Goal: Task Accomplishment & Management: Manage account settings

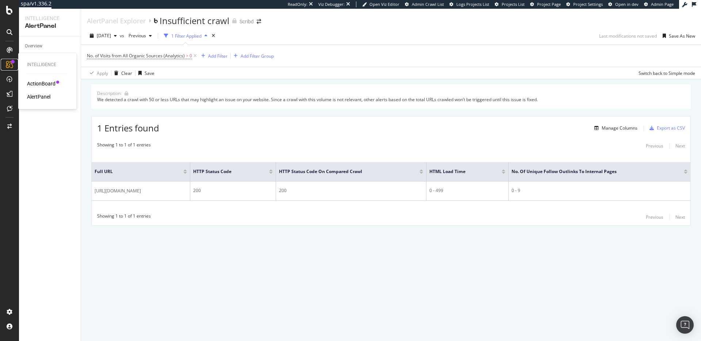
click at [9, 64] on icon at bounding box center [9, 64] width 7 height 7
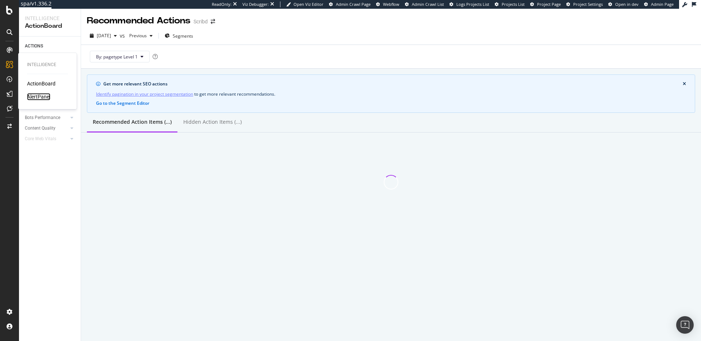
click at [40, 96] on div "AlertPanel" at bounding box center [38, 96] width 23 height 7
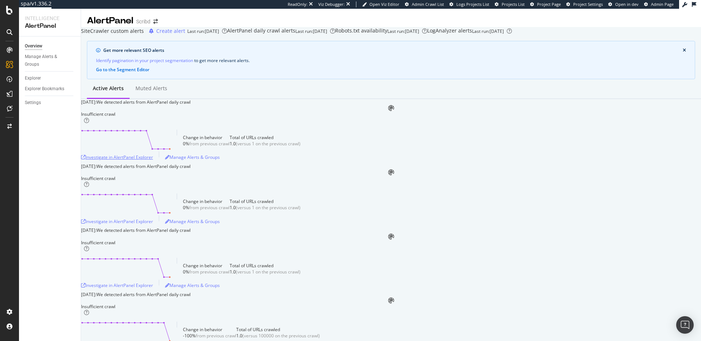
click at [153, 160] on div "Investigate in AlertPanel Explorer" at bounding box center [117, 157] width 72 height 6
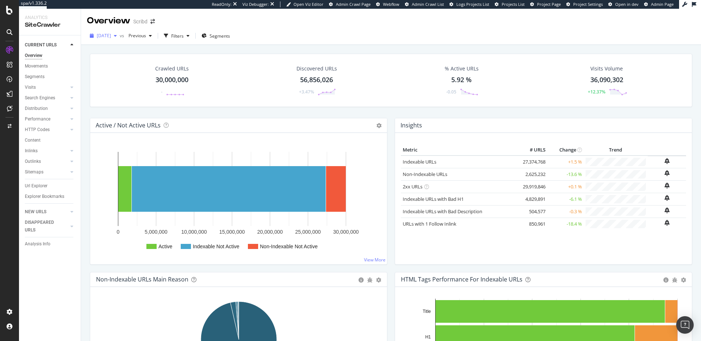
click at [120, 37] on div "button" at bounding box center [115, 36] width 9 height 4
click at [146, 34] on span "Previous" at bounding box center [136, 35] width 20 height 6
click at [120, 35] on div "button" at bounding box center [115, 36] width 9 height 4
click at [271, 29] on div "2025 May. 2nd vs Previous Filters Segments" at bounding box center [391, 36] width 620 height 18
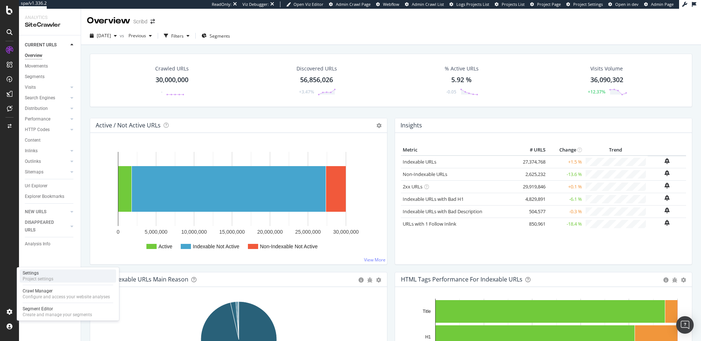
click at [50, 278] on div "Project settings" at bounding box center [38, 279] width 31 height 6
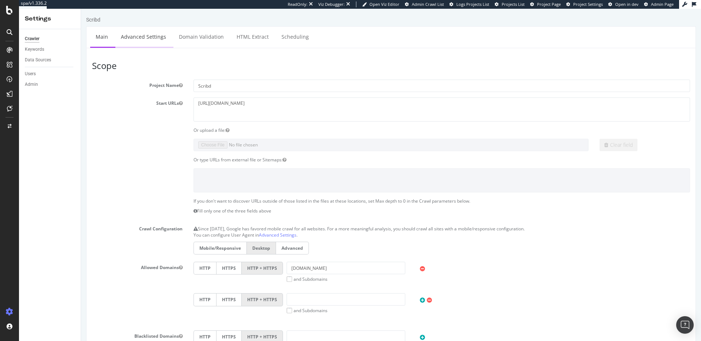
click at [144, 41] on link "Advanced Settings" at bounding box center [143, 37] width 56 height 20
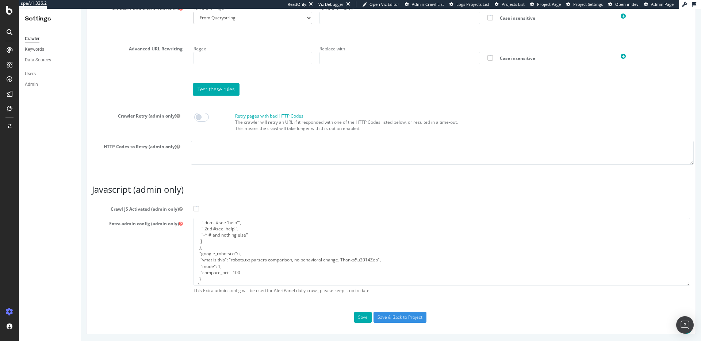
scroll to position [50, 0]
click at [279, 255] on textarea "{ "flags": [ "cube" ], "beta": { "pap_mini_rules": [ "+ *[DOMAIN_NAME][URL]", "…" at bounding box center [441, 252] width 496 height 68
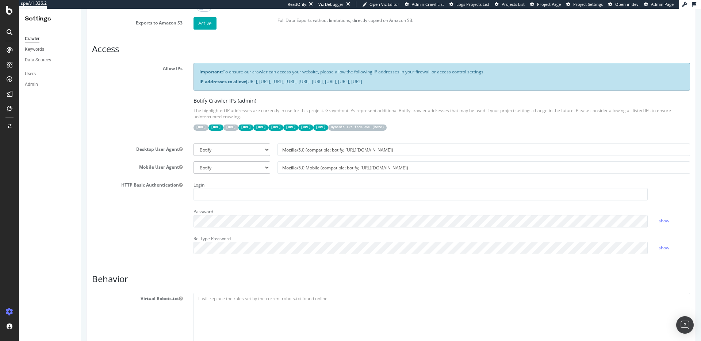
scroll to position [0, 0]
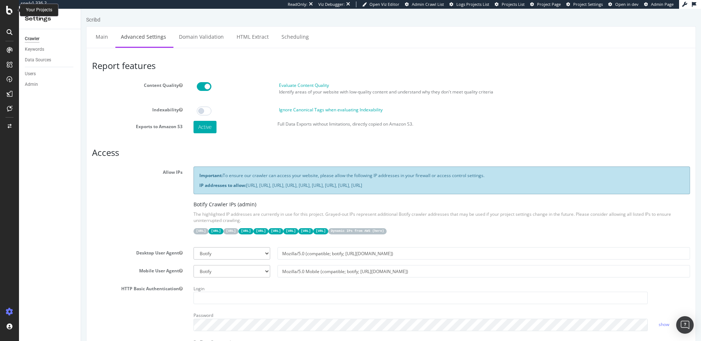
click at [9, 7] on icon at bounding box center [9, 10] width 7 height 9
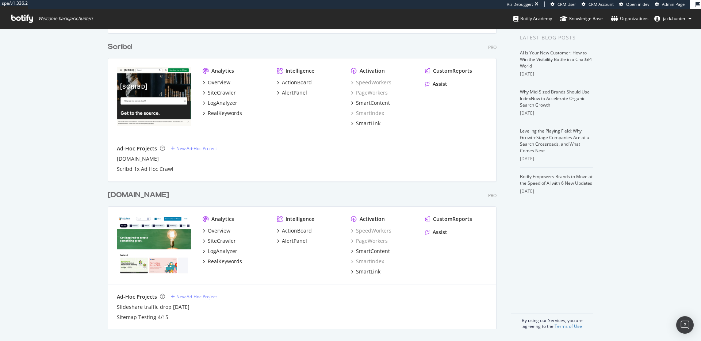
scroll to position [154, 0]
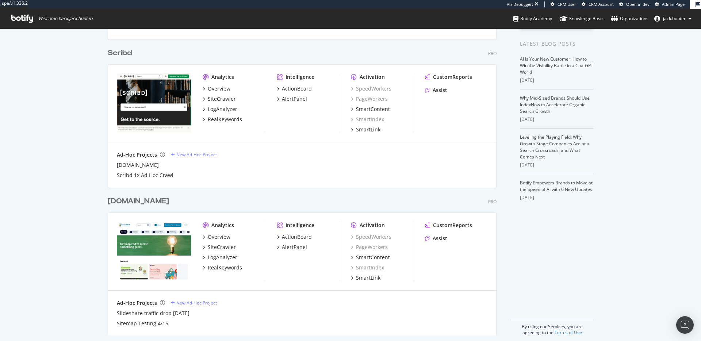
click at [123, 49] on div "Scribd" at bounding box center [120, 53] width 24 height 11
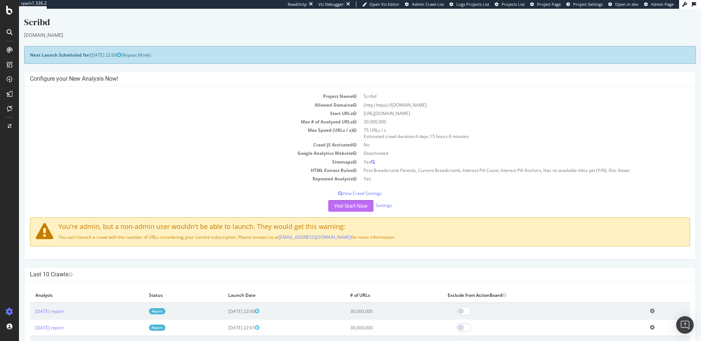
click at [350, 204] on button "Yes! Start Now" at bounding box center [350, 206] width 45 height 12
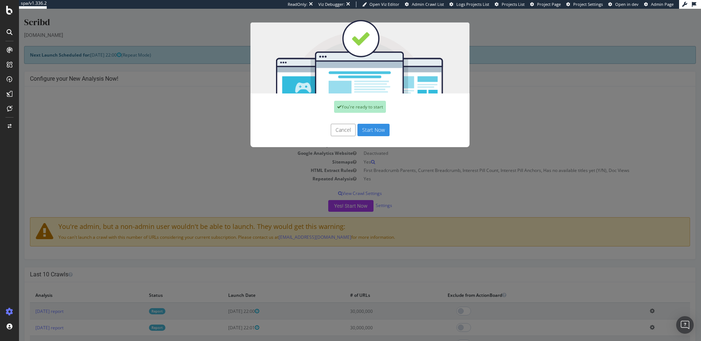
click at [368, 130] on button "Start Now" at bounding box center [373, 130] width 32 height 12
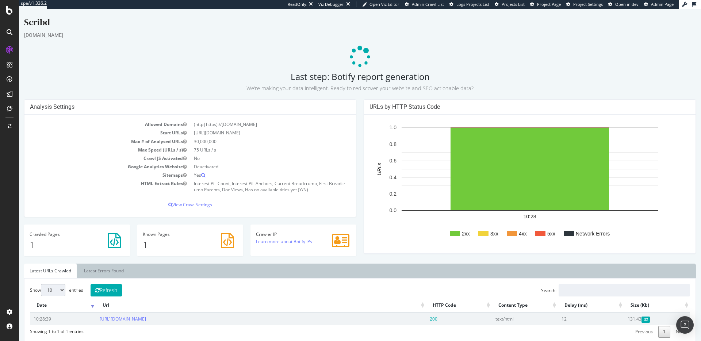
click at [69, 243] on p "1" at bounding box center [77, 244] width 95 height 12
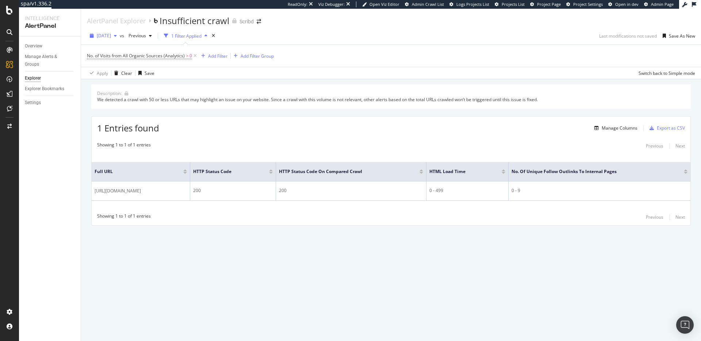
click at [117, 34] on icon "button" at bounding box center [115, 36] width 3 height 4
click at [147, 91] on div "1.0 URL" at bounding box center [154, 91] width 15 height 7
click at [111, 35] on span "[DATE]" at bounding box center [104, 35] width 14 height 6
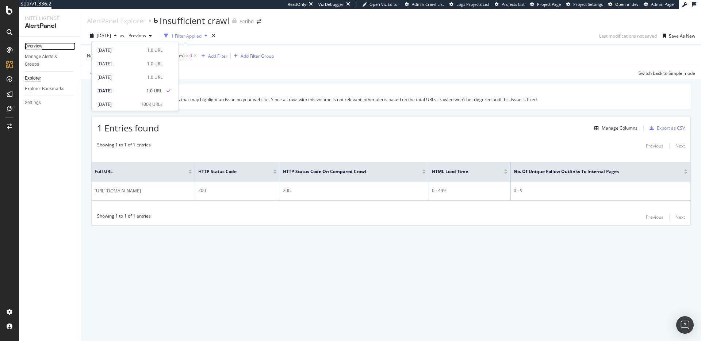
click at [41, 45] on div "Overview" at bounding box center [34, 46] width 18 height 8
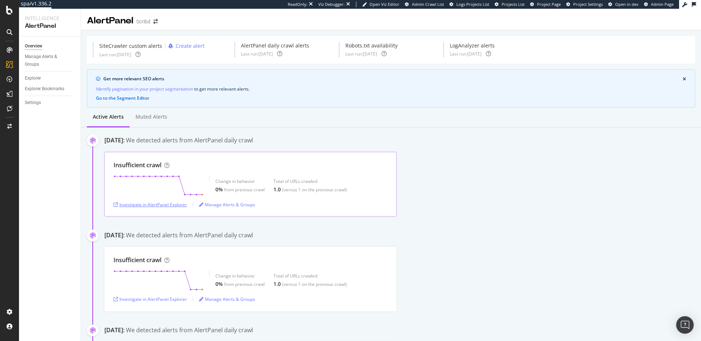
click at [176, 204] on div "Investigate in AlertPanel Explorer" at bounding box center [150, 205] width 73 height 6
click at [43, 81] on div "SiteCrawler" at bounding box center [40, 81] width 26 height 7
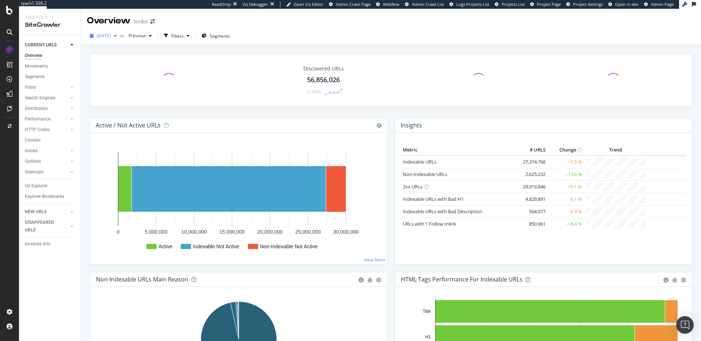
click at [120, 39] on div "2025 May. 2nd" at bounding box center [103, 35] width 33 height 11
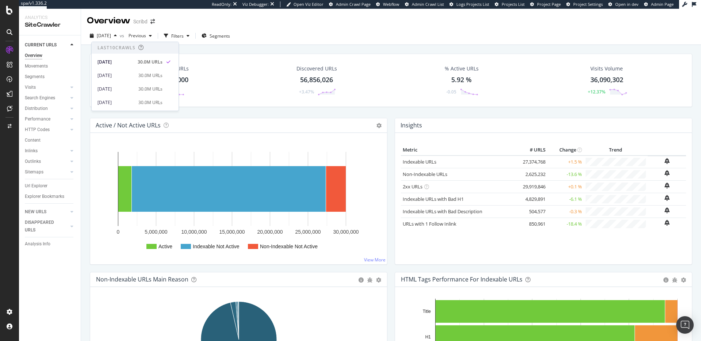
click at [308, 42] on div "2025 May. 2nd vs Previous Filters Segments" at bounding box center [391, 37] width 620 height 15
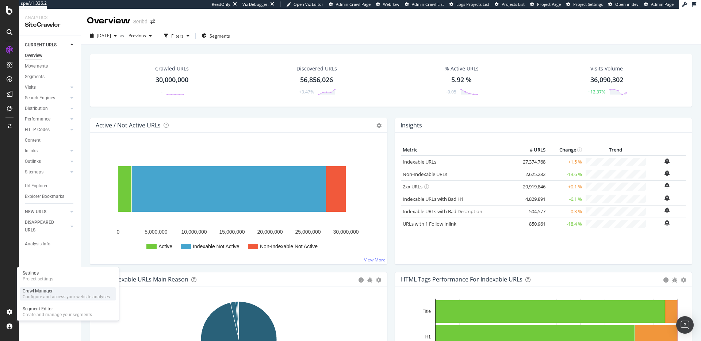
click at [52, 292] on div "Crawl Manager" at bounding box center [66, 291] width 87 height 6
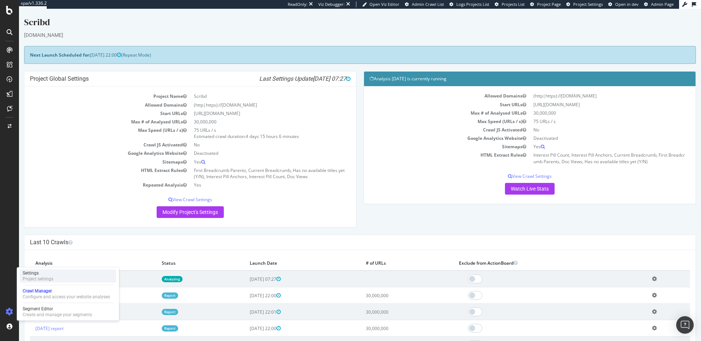
click at [43, 275] on div "Settings" at bounding box center [38, 273] width 31 height 6
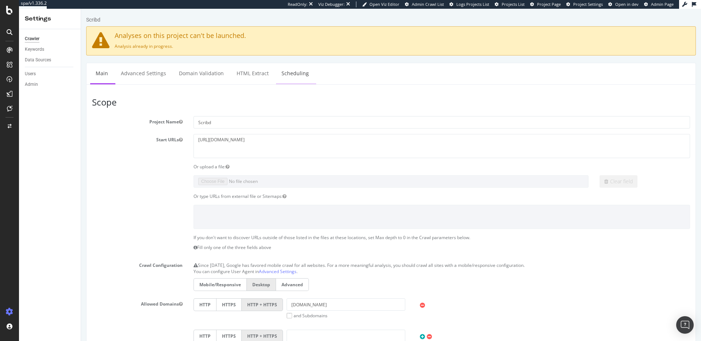
click at [280, 74] on link "Scheduling" at bounding box center [295, 73] width 38 height 20
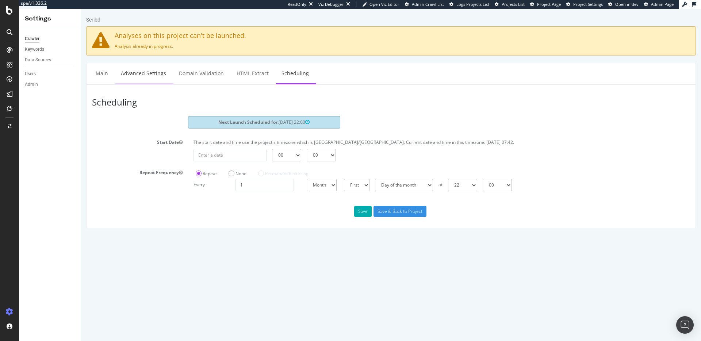
click at [122, 75] on link "Advanced Settings" at bounding box center [143, 73] width 56 height 20
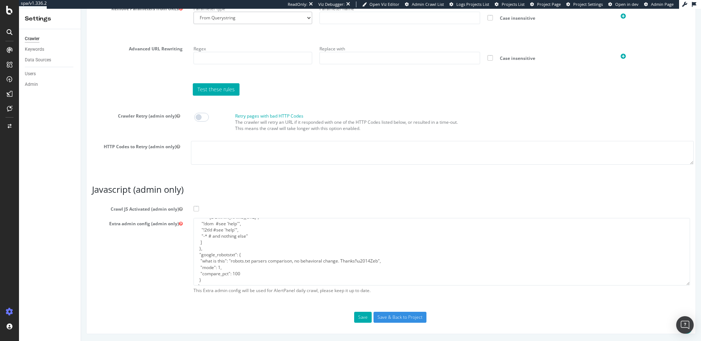
scroll to position [50, 0]
click at [196, 207] on span at bounding box center [195, 208] width 5 height 5
click at [81, 9] on input "Crawl JS Activated (admin only)" at bounding box center [81, 9] width 0 height 0
click at [363, 319] on button "Save" at bounding box center [363, 317] width 18 height 11
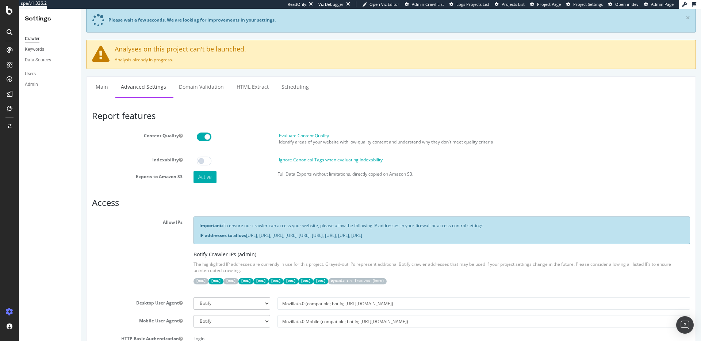
scroll to position [0, 0]
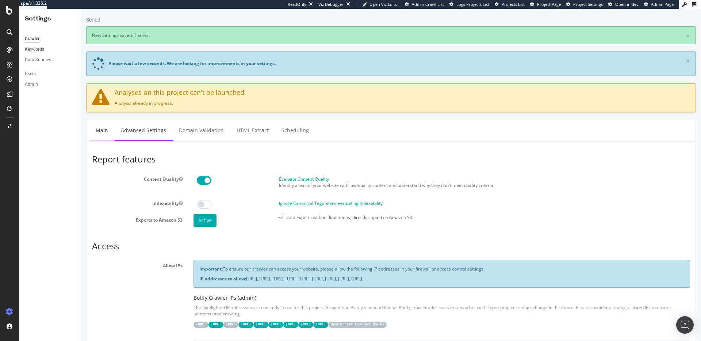
click at [107, 132] on link "Main" at bounding box center [101, 130] width 23 height 20
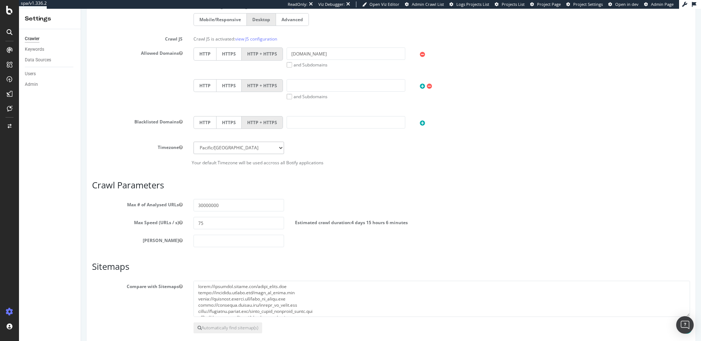
scroll to position [283, 0]
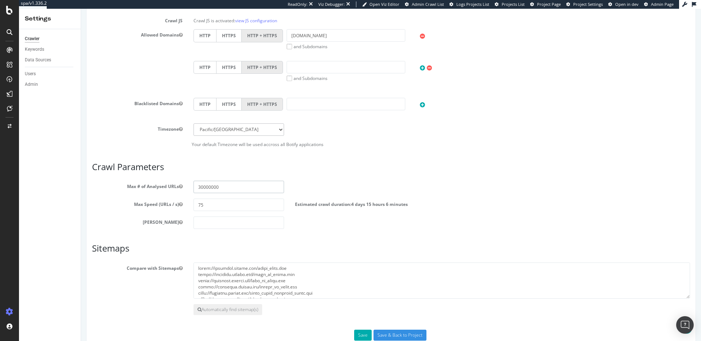
drag, startPoint x: 232, startPoint y: 185, endPoint x: 154, endPoint y: 181, distance: 78.2
click at [154, 181] on div "Max # of Analysed URLs 30000000" at bounding box center [391, 187] width 609 height 12
type input "1000"
click at [364, 334] on button "Save" at bounding box center [363, 335] width 18 height 11
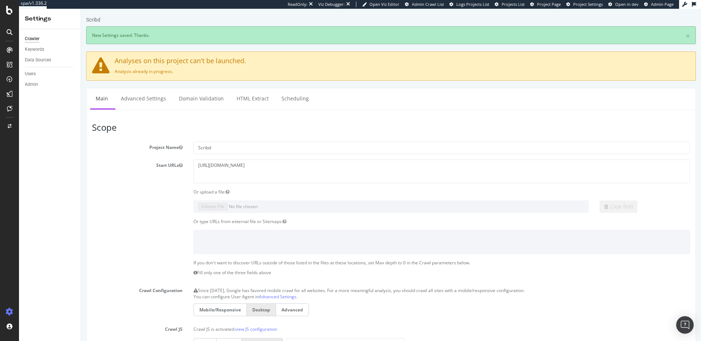
scroll to position [0, 0]
click at [45, 294] on div "Configure and access your website analyses" at bounding box center [66, 297] width 87 height 6
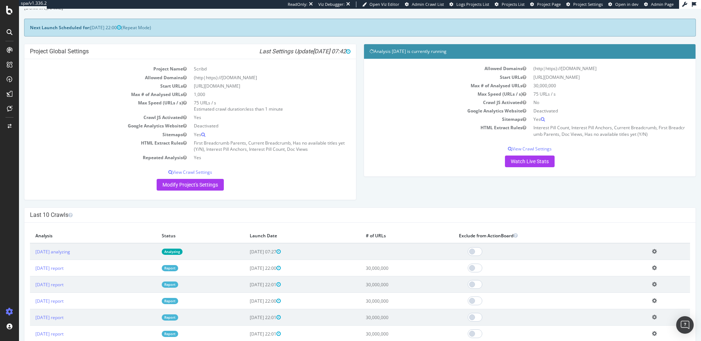
scroll to position [31, 0]
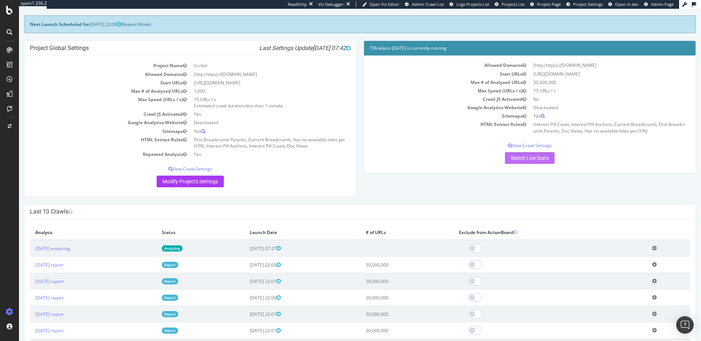
click at [528, 159] on link "Watch Live Stats" at bounding box center [530, 158] width 50 height 12
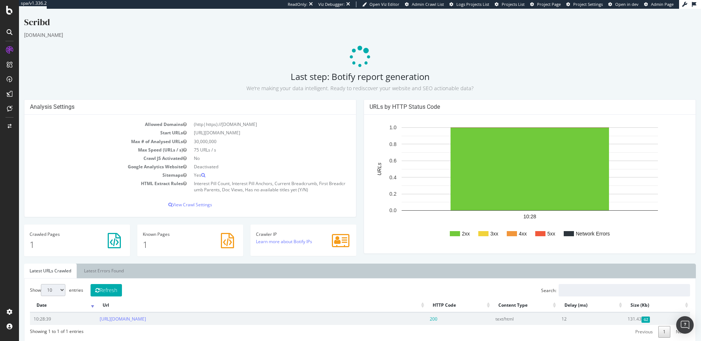
click at [182, 201] on div "Allowed Domains (http|https)://www.scribd.com Start URLs https://www.scribd.com…" at bounding box center [189, 166] width 331 height 102
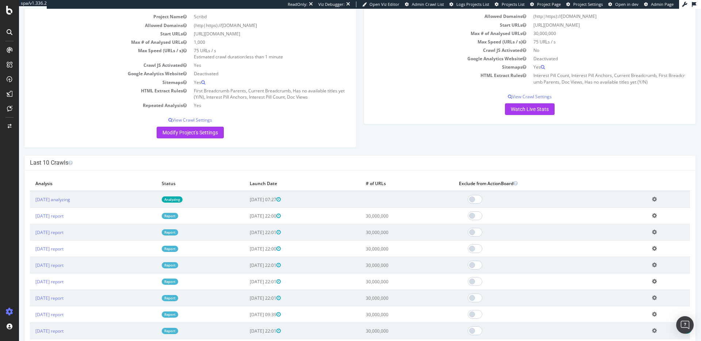
scroll to position [77, 0]
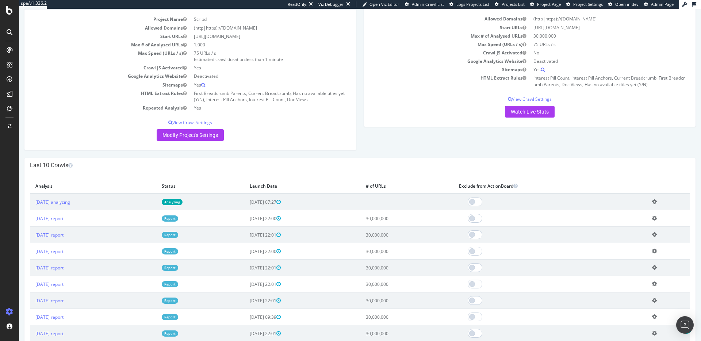
click at [657, 200] on icon at bounding box center [654, 201] width 5 height 5
click at [629, 225] on link "Delete analysis" at bounding box center [627, 223] width 58 height 10
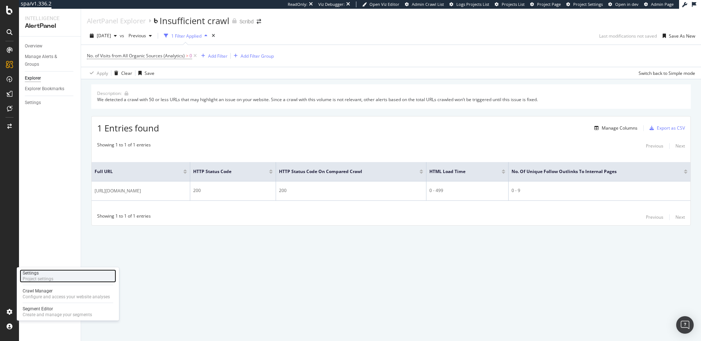
click at [46, 277] on div "Project settings" at bounding box center [38, 279] width 31 height 6
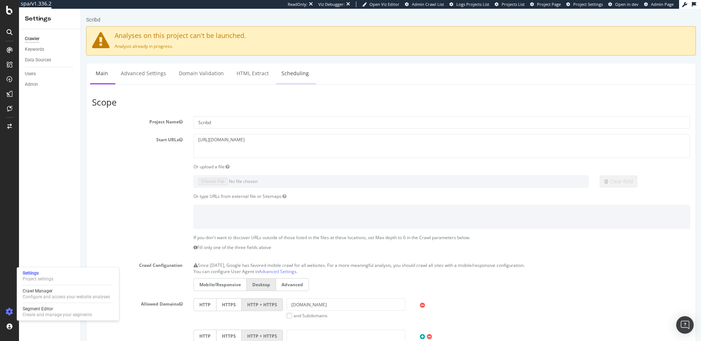
click at [296, 76] on link "Scheduling" at bounding box center [295, 73] width 38 height 20
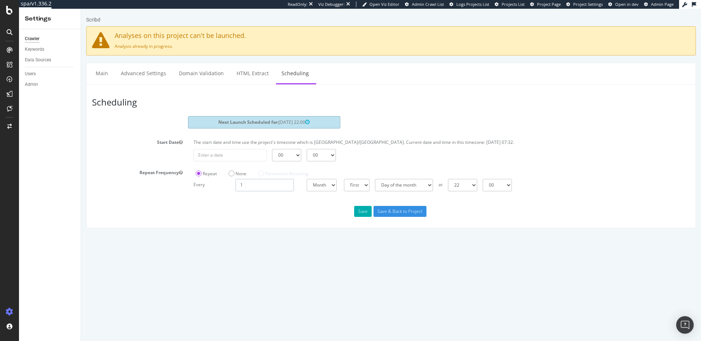
click at [261, 190] on input "1" at bounding box center [264, 185] width 58 height 12
click at [42, 94] on div "AlertPanel" at bounding box center [38, 96] width 23 height 7
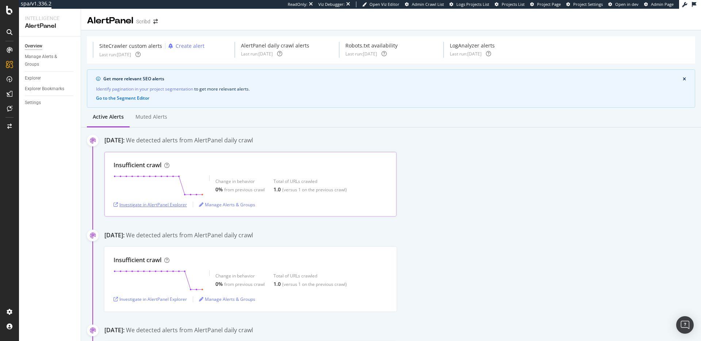
click at [146, 202] on div "Investigate in AlertPanel Explorer" at bounding box center [150, 205] width 73 height 6
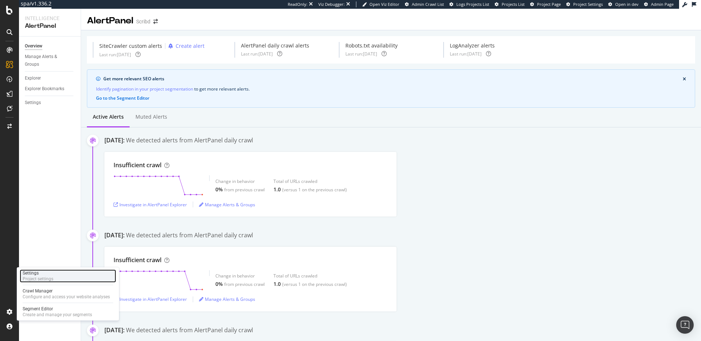
click at [43, 280] on div "Project settings" at bounding box center [38, 279] width 31 height 6
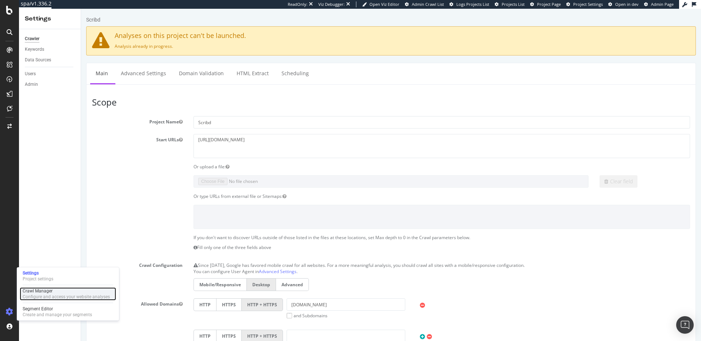
click at [38, 297] on div "Configure and access your website analyses" at bounding box center [66, 297] width 87 height 6
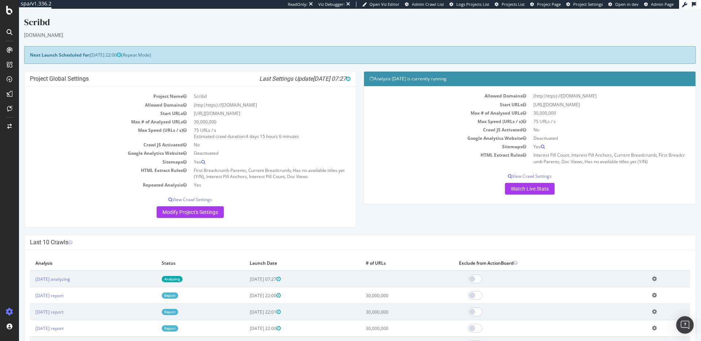
scroll to position [1, 0]
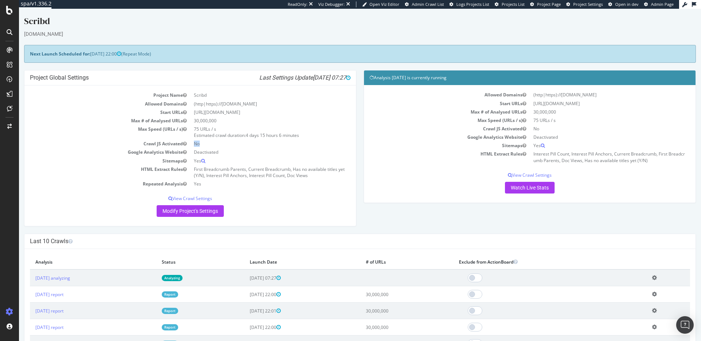
drag, startPoint x: 193, startPoint y: 145, endPoint x: 203, endPoint y: 144, distance: 9.6
click at [203, 144] on td "No" at bounding box center [270, 143] width 160 height 8
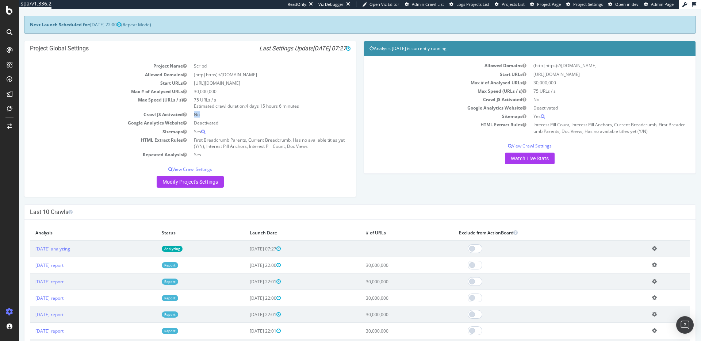
scroll to position [28, 0]
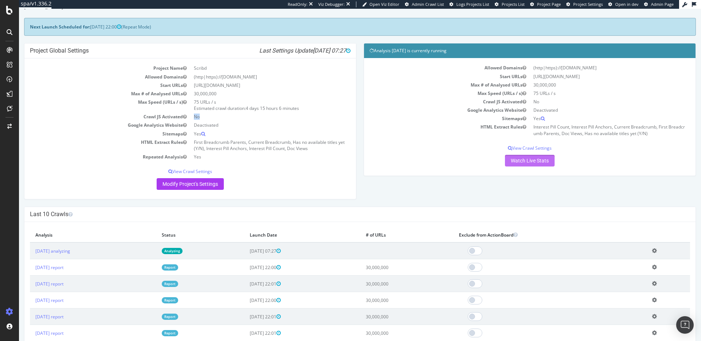
click at [539, 163] on link "Watch Live Stats" at bounding box center [530, 161] width 50 height 12
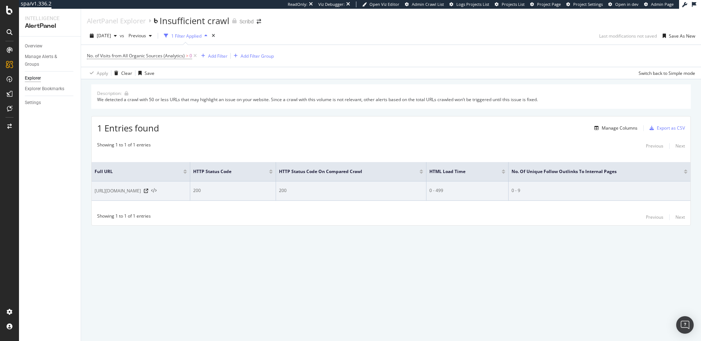
click at [157, 191] on icon at bounding box center [153, 190] width 5 height 5
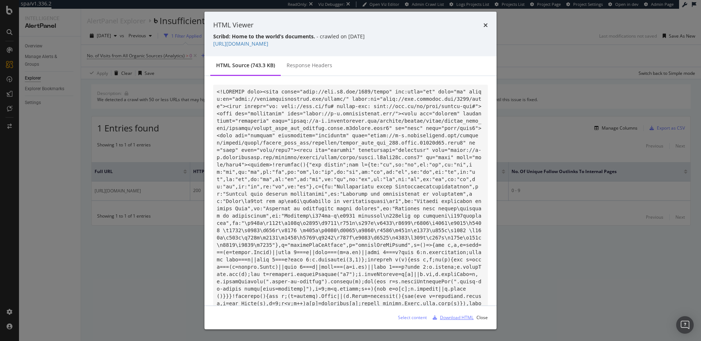
click at [460, 315] on div "Download HTML" at bounding box center [457, 317] width 34 height 6
click at [484, 25] on icon "times" at bounding box center [485, 25] width 4 height 6
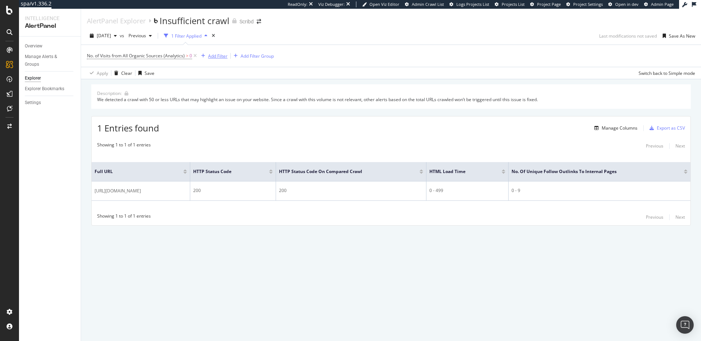
click at [209, 56] on div "Add Filter" at bounding box center [217, 56] width 19 height 6
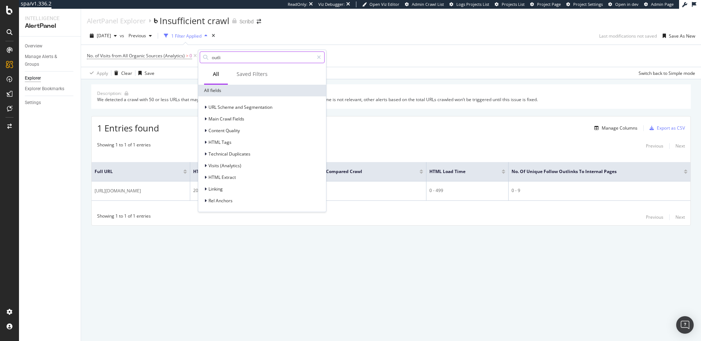
type input "outlin"
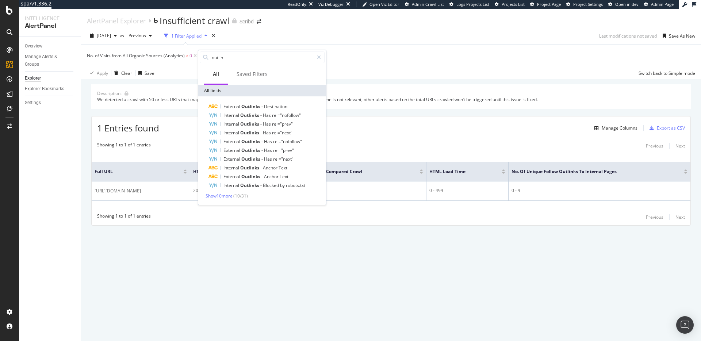
click at [365, 48] on div "No. of Visits from All Organic Sources (Analytics) > 0 Add Filter Add Filter Gr…" at bounding box center [391, 56] width 608 height 22
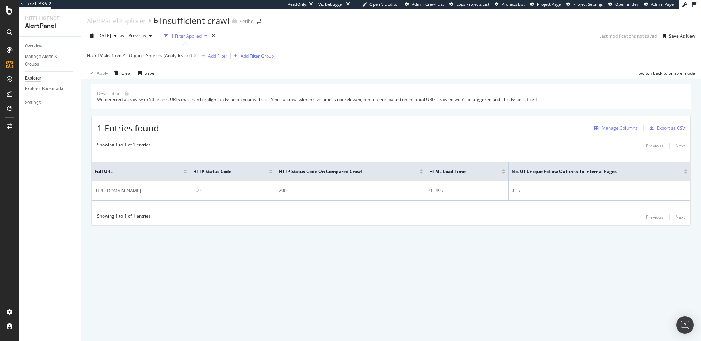
click at [609, 129] on div "Manage Columns" at bounding box center [620, 128] width 36 height 6
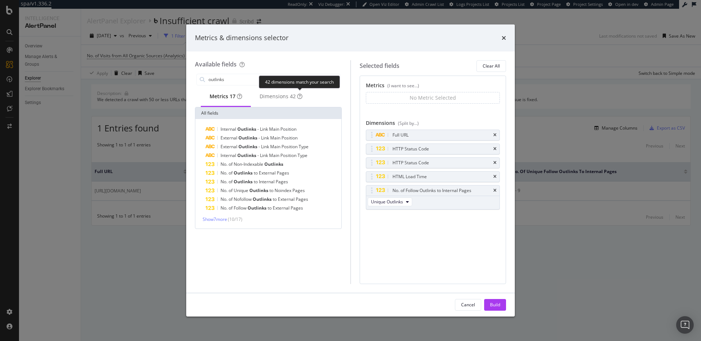
type input "outlinks"
click at [280, 185] on span "Pages" at bounding box center [282, 182] width 12 height 6
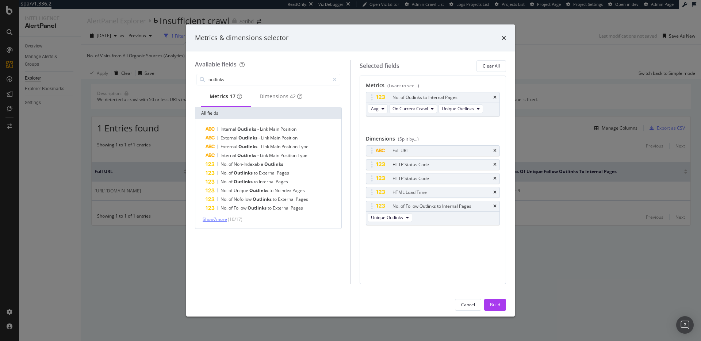
click at [227, 222] on span "Show 7 more" at bounding box center [215, 219] width 24 height 6
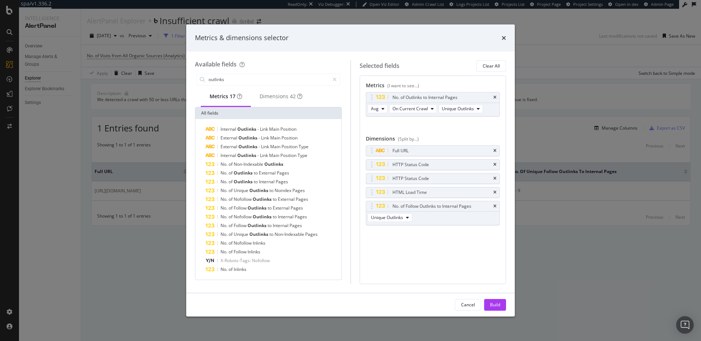
click at [486, 306] on button "Build" at bounding box center [495, 305] width 22 height 12
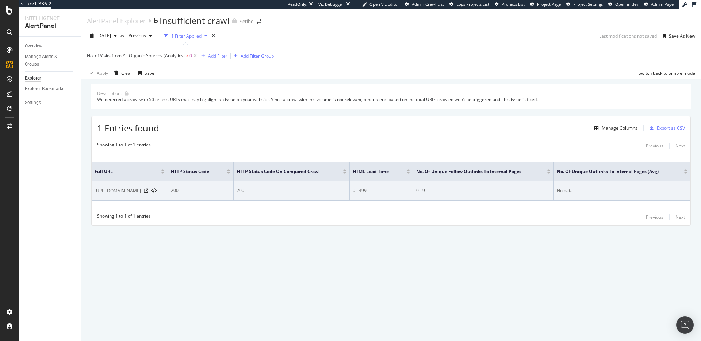
click at [572, 192] on div "No data" at bounding box center [622, 190] width 131 height 7
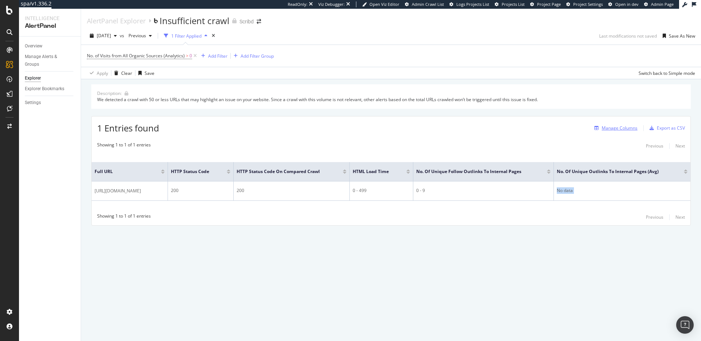
click at [625, 129] on div "Manage Columns" at bounding box center [620, 128] width 36 height 6
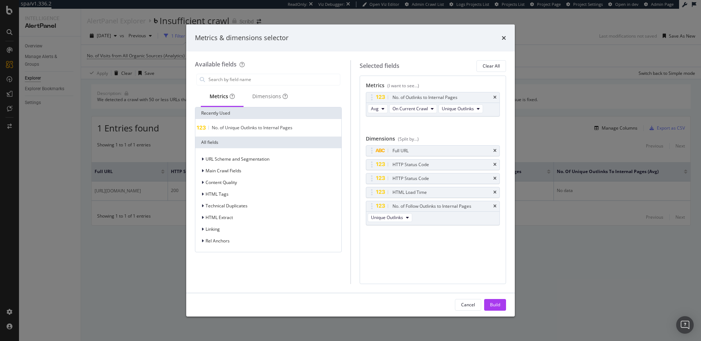
click at [277, 126] on span "No. of Unique Outlinks to Internal Pages" at bounding box center [252, 127] width 81 height 6
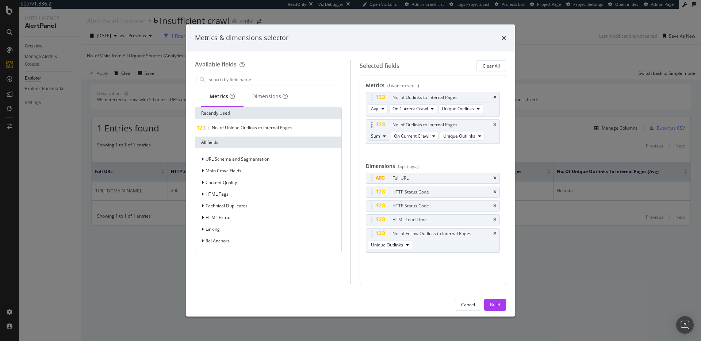
click at [375, 136] on span "Sum" at bounding box center [375, 136] width 9 height 6
click at [421, 159] on div "No. of Outlinks to Internal Pages Avg On Current Crawl Unique Outlinks No. of O…" at bounding box center [433, 126] width 134 height 68
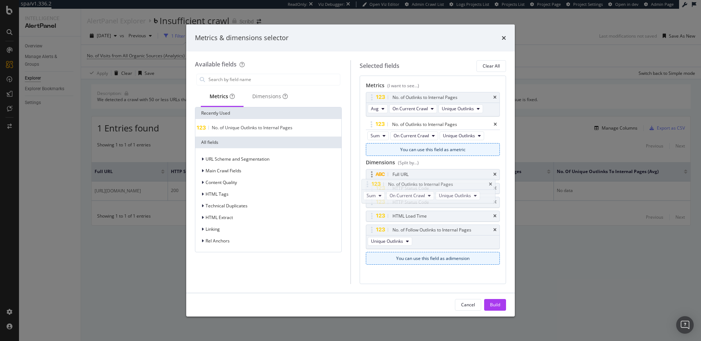
drag, startPoint x: 442, startPoint y: 128, endPoint x: 437, endPoint y: 181, distance: 53.5
click at [437, 182] on body "spa/v1.336.2 ReadOnly: Viz Debugger: Open Viz Editor Admin Crawl List Logs Proj…" at bounding box center [350, 170] width 701 height 341
drag, startPoint x: 423, startPoint y: 126, endPoint x: 423, endPoint y: 261, distance: 135.1
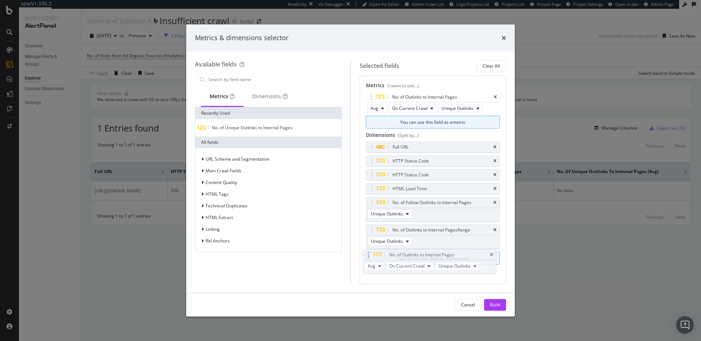
drag, startPoint x: 407, startPoint y: 98, endPoint x: 403, endPoint y: 256, distance: 157.4
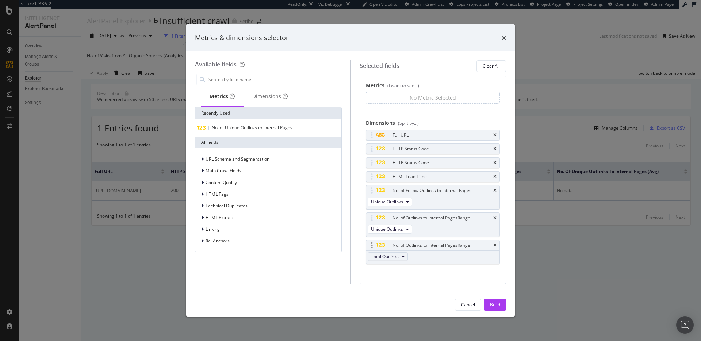
click at [400, 258] on button "Total Outlinks" at bounding box center [388, 256] width 40 height 9
click at [468, 269] on div "Full URL HTTP Status Code HTTP Status Code HTML Load Time No. of Follow Outlink…" at bounding box center [433, 205] width 134 height 150
click at [407, 204] on button "Unique Outlinks" at bounding box center [390, 200] width 45 height 9
click at [455, 210] on div "Full URL HTTP Status Code HTTP Status Code HTML Load Time No. of Follow Outlink…" at bounding box center [433, 204] width 134 height 150
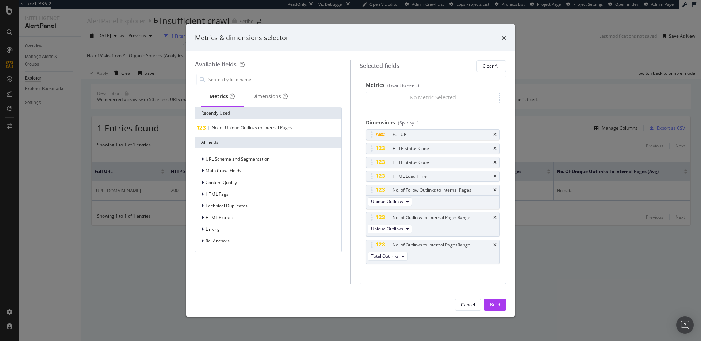
scroll to position [0, 0]
click at [399, 229] on span "Unique Outlinks" at bounding box center [387, 229] width 32 height 6
click at [450, 254] on div "No. of Outlinks to Internal Pages Range Total Outlinks" at bounding box center [433, 252] width 134 height 24
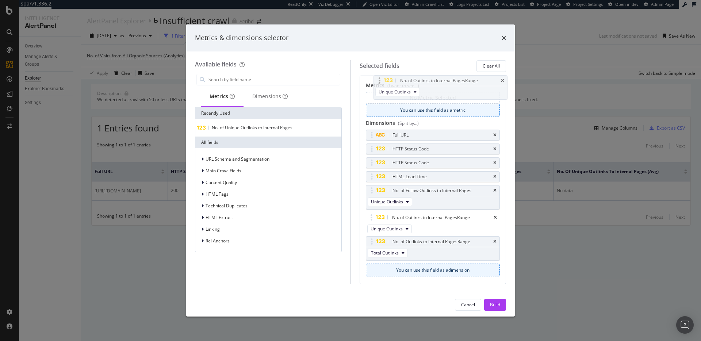
drag, startPoint x: 447, startPoint y: 217, endPoint x: 452, endPoint y: 92, distance: 125.7
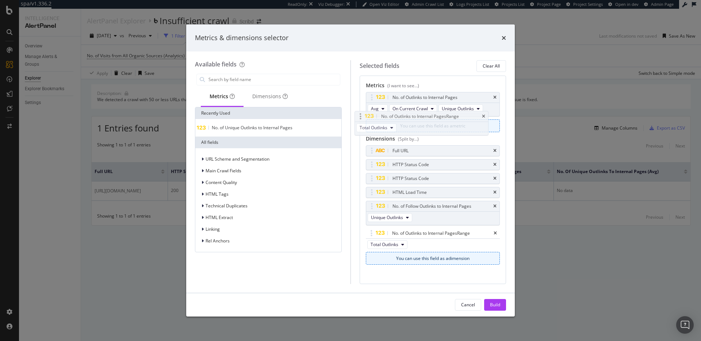
drag, startPoint x: 444, startPoint y: 232, endPoint x: 433, endPoint y: 111, distance: 121.3
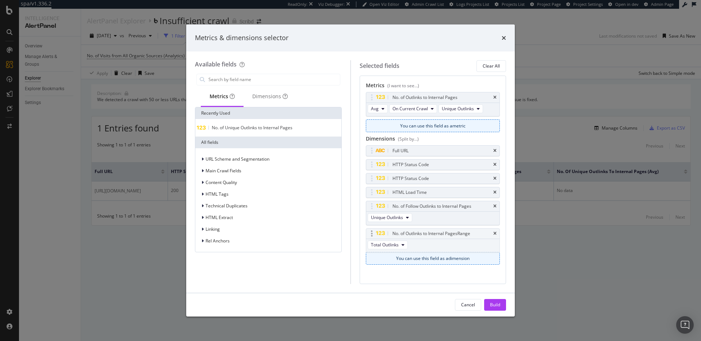
click at [433, 111] on body "spa/v1.336.2 ReadOnly: Viz Debugger: Open Viz Editor Admin Crawl List Logs Proj…" at bounding box center [350, 170] width 701 height 341
drag, startPoint x: 447, startPoint y: 235, endPoint x: 441, endPoint y: 116, distance: 119.2
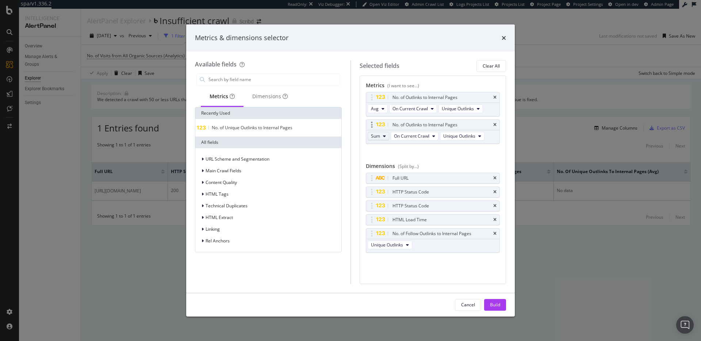
click at [383, 137] on icon "modal" at bounding box center [384, 136] width 3 height 4
click at [430, 159] on div "No. of Outlinks to Internal Pages Avg On Current Crawl Unique Outlinks No. of O…" at bounding box center [433, 126] width 134 height 68
click at [384, 135] on icon "modal" at bounding box center [384, 136] width 3 height 4
click at [379, 161] on span "Sum" at bounding box center [378, 163] width 9 height 7
click at [381, 108] on icon "modal" at bounding box center [382, 109] width 3 height 4
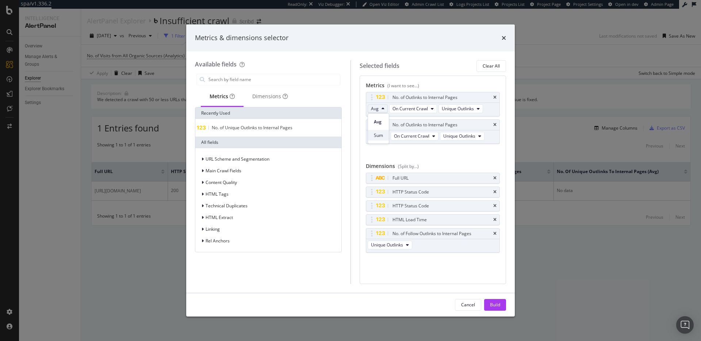
click at [379, 135] on span "Sum" at bounding box center [378, 135] width 9 height 7
click at [420, 130] on div "Sum On Current Crawl Unique Outlinks" at bounding box center [426, 136] width 121 height 13
click at [421, 137] on span "On Current Crawl" at bounding box center [411, 136] width 35 height 6
click at [427, 164] on span "On Compared Crawl" at bounding box center [430, 163] width 69 height 7
click at [494, 303] on div "Build" at bounding box center [495, 305] width 10 height 6
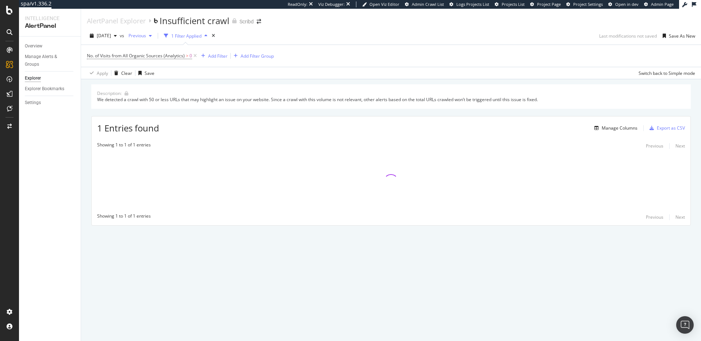
click at [146, 36] on span "Previous" at bounding box center [136, 35] width 20 height 6
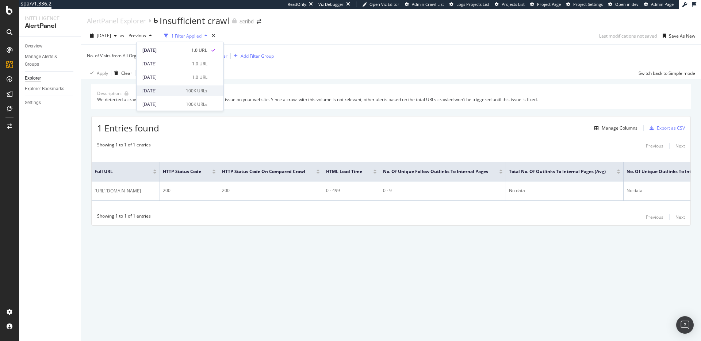
scroll to position [1, 0]
click at [196, 87] on div "100K URLs" at bounding box center [197, 89] width 22 height 7
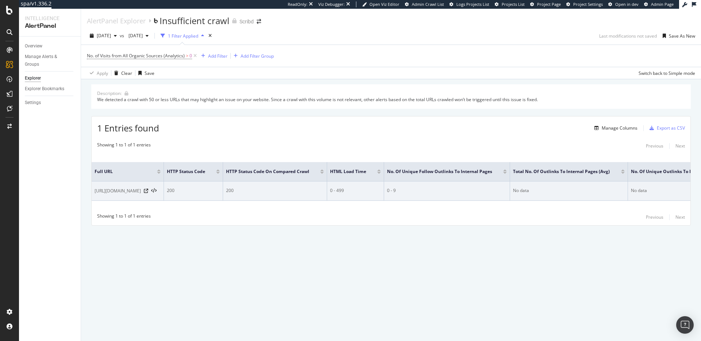
scroll to position [0, 108]
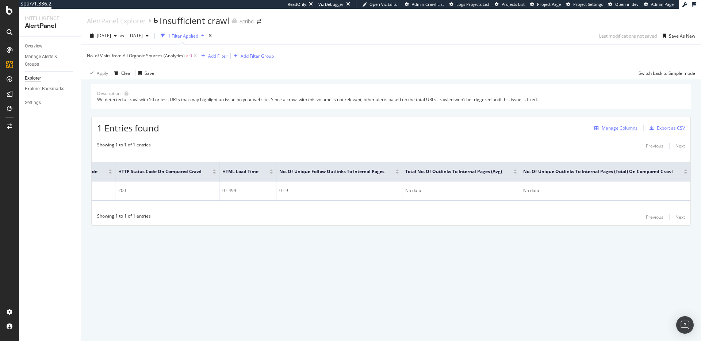
click at [611, 132] on div "Manage Columns" at bounding box center [614, 128] width 46 height 8
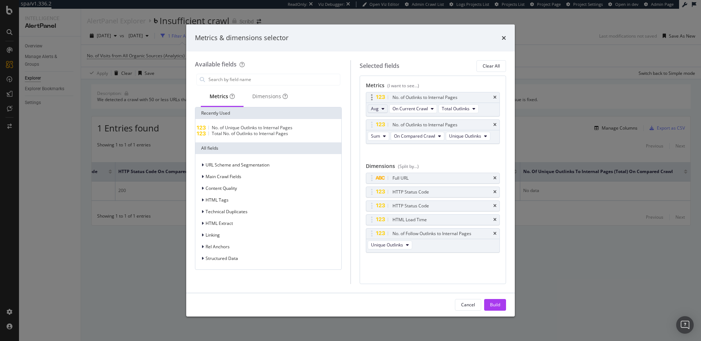
click at [383, 112] on div "Avg On Current Crawl Total Outlinks" at bounding box center [423, 109] width 115 height 13
click at [380, 108] on button "Avg" at bounding box center [378, 108] width 20 height 9
click at [379, 136] on span "Sum" at bounding box center [378, 135] width 9 height 7
click at [502, 303] on button "Build" at bounding box center [495, 305] width 22 height 12
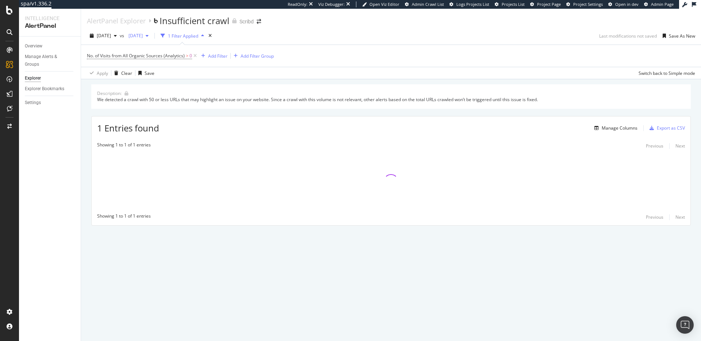
click at [143, 35] on span "2025 Aug. 14th" at bounding box center [134, 35] width 17 height 6
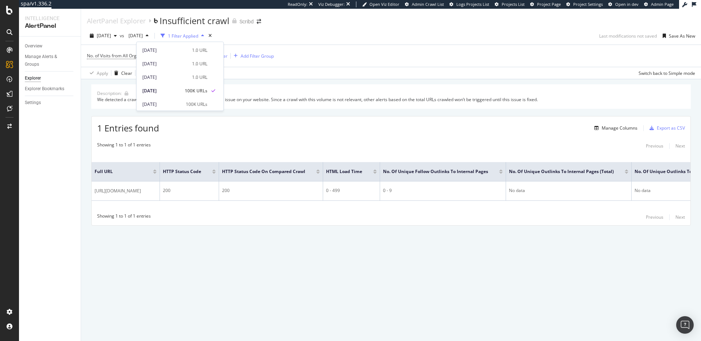
click at [367, 53] on div "No. of Visits from All Organic Sources (Analytics) > 0 Add Filter Add Filter Gr…" at bounding box center [391, 56] width 608 height 22
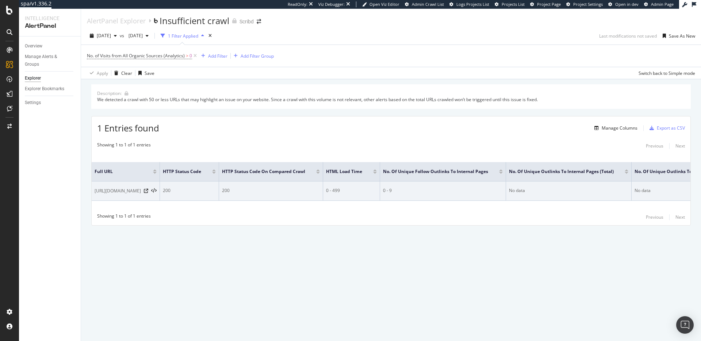
scroll to position [0, 115]
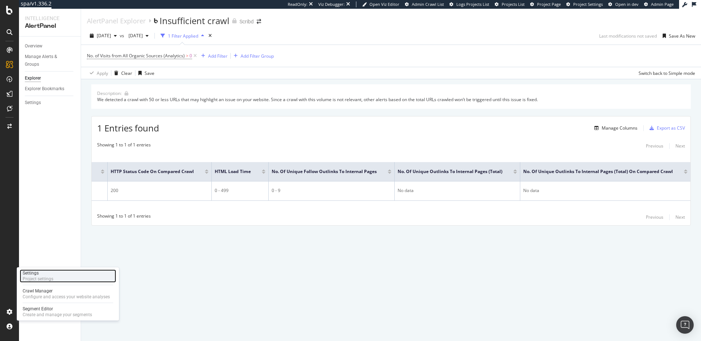
click at [64, 281] on div "Settings Project settings" at bounding box center [68, 275] width 96 height 13
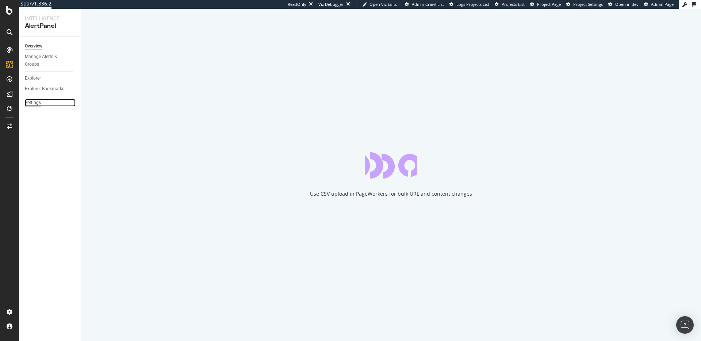
click at [32, 104] on div "Settings" at bounding box center [33, 103] width 16 height 8
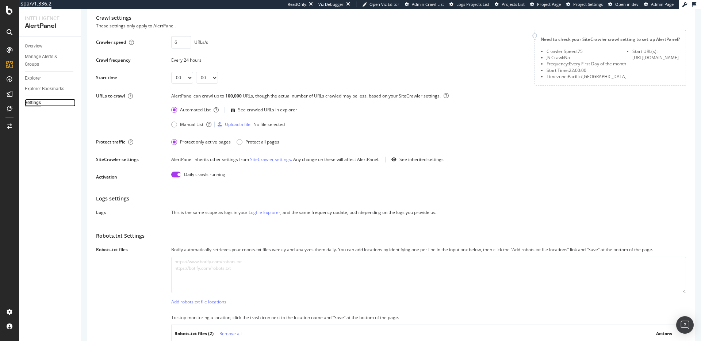
scroll to position [55, 0]
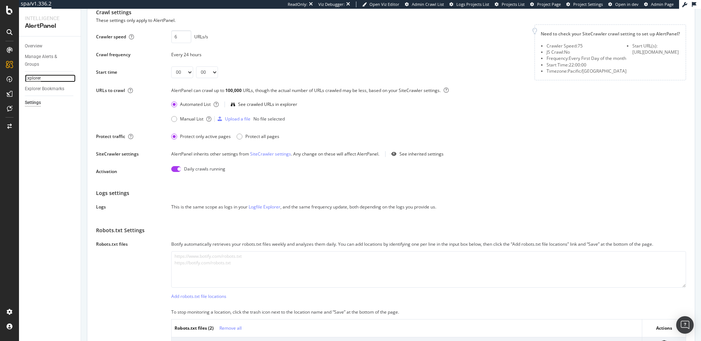
click at [35, 79] on div "Explorer" at bounding box center [33, 78] width 16 height 8
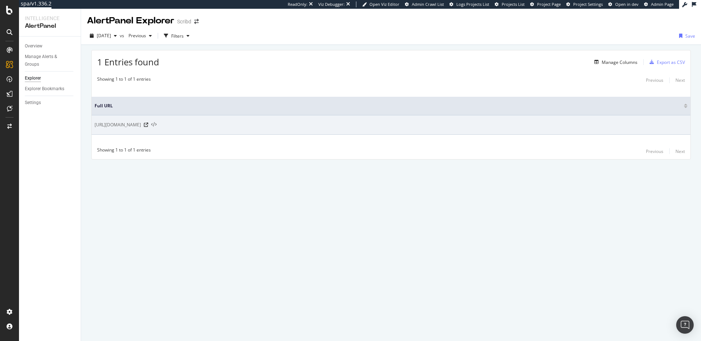
click at [157, 124] on icon at bounding box center [153, 124] width 5 height 5
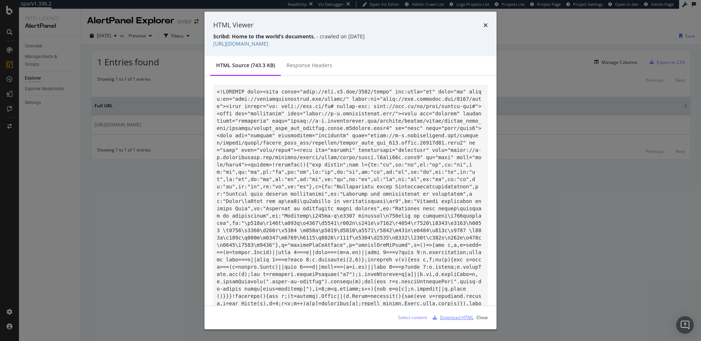
click at [461, 318] on div "Download HTML" at bounding box center [457, 317] width 34 height 6
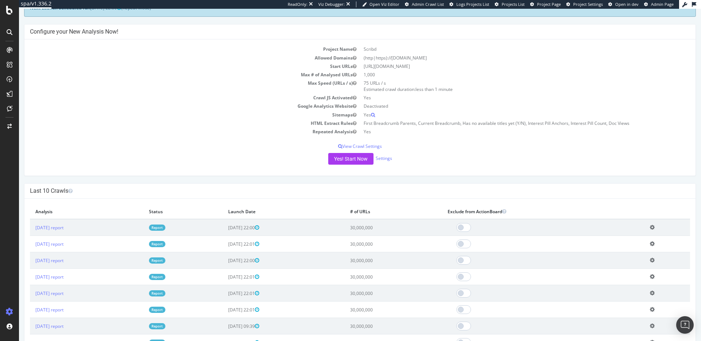
scroll to position [48, 0]
click at [346, 161] on button "Yes! Start Now" at bounding box center [350, 158] width 45 height 12
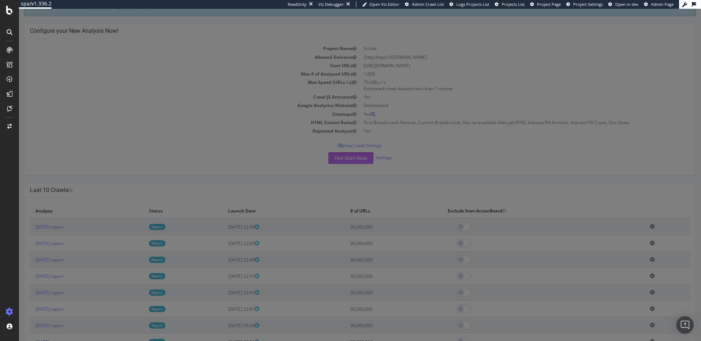
scroll to position [47, 0]
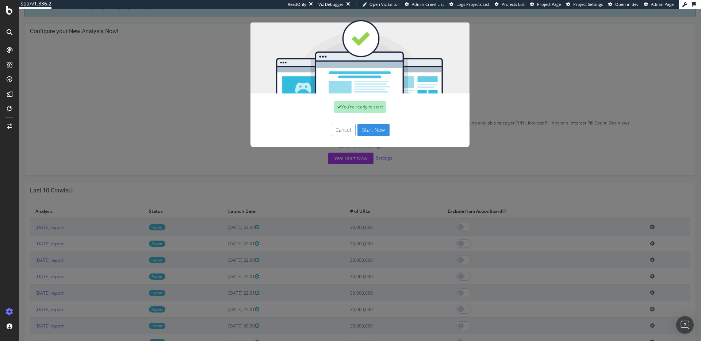
click at [387, 130] on button "Start Now" at bounding box center [373, 130] width 32 height 12
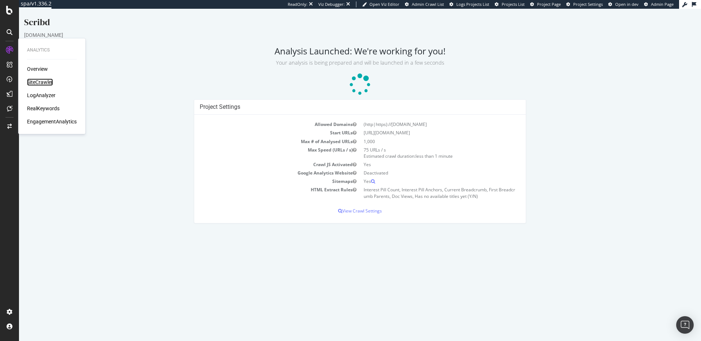
click at [44, 79] on div "SiteCrawler" at bounding box center [40, 81] width 26 height 7
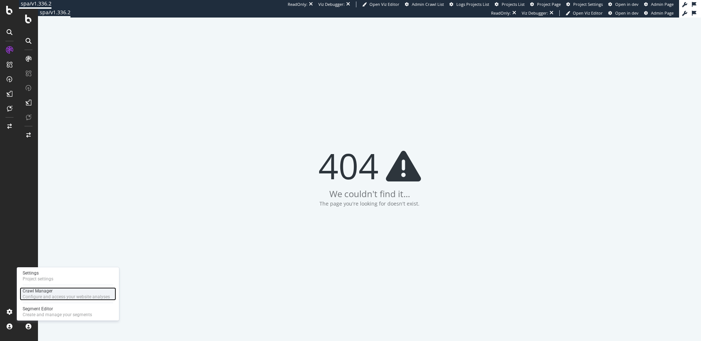
click at [50, 292] on div "Crawl Manager" at bounding box center [66, 291] width 87 height 6
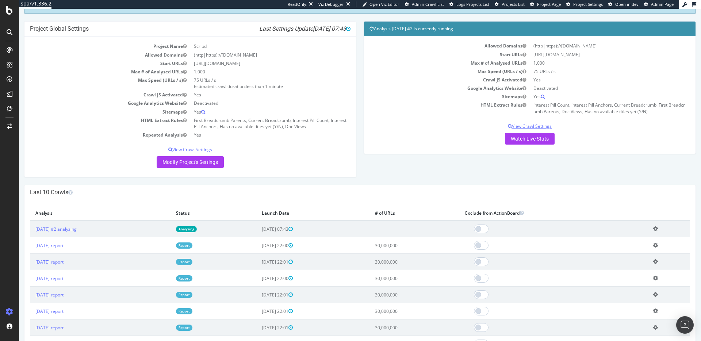
scroll to position [52, 0]
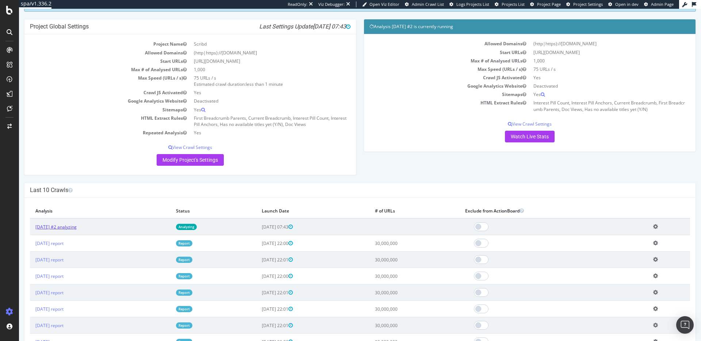
click at [77, 226] on link "[DATE] #2 analyzing" at bounding box center [55, 227] width 41 height 6
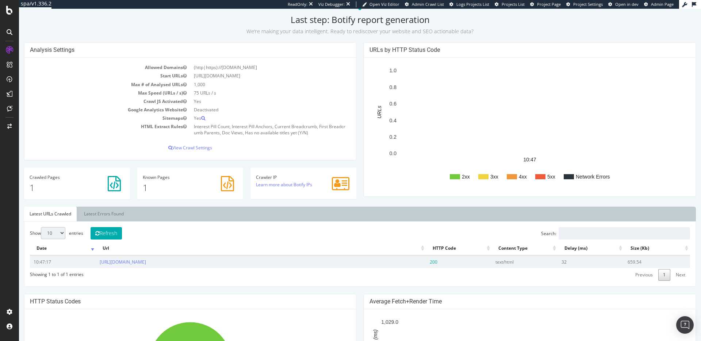
scroll to position [60, 0]
